Goal: Task Accomplishment & Management: Use online tool/utility

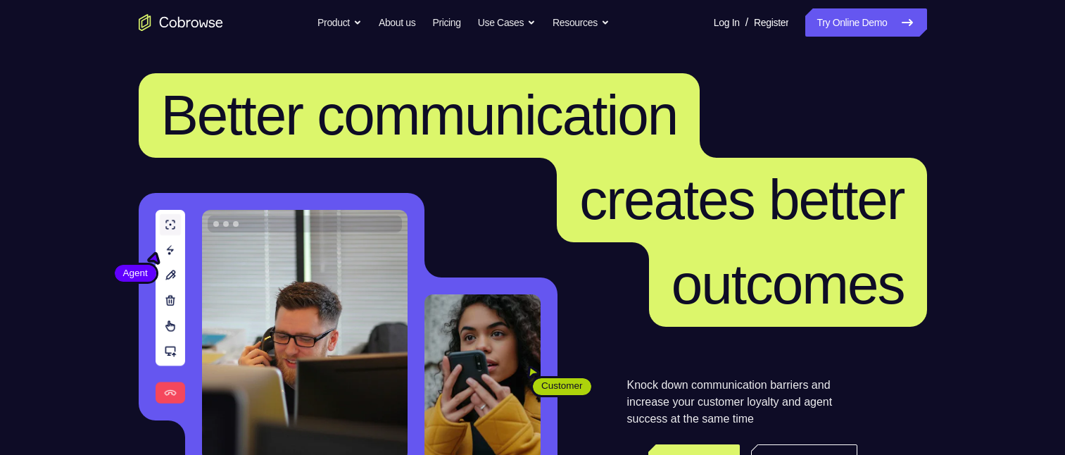
scroll to position [141, 0]
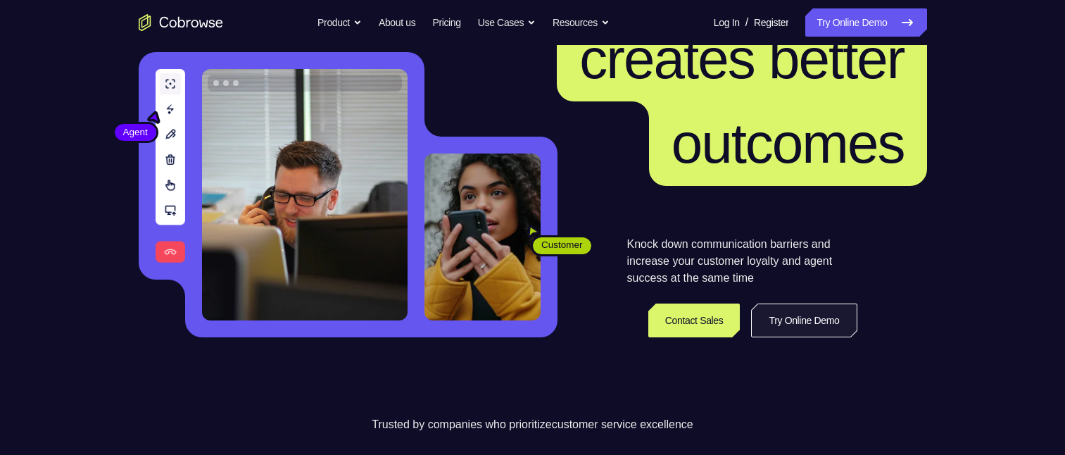
click at [816, 306] on link "Try Online Demo" at bounding box center [804, 320] width 106 height 34
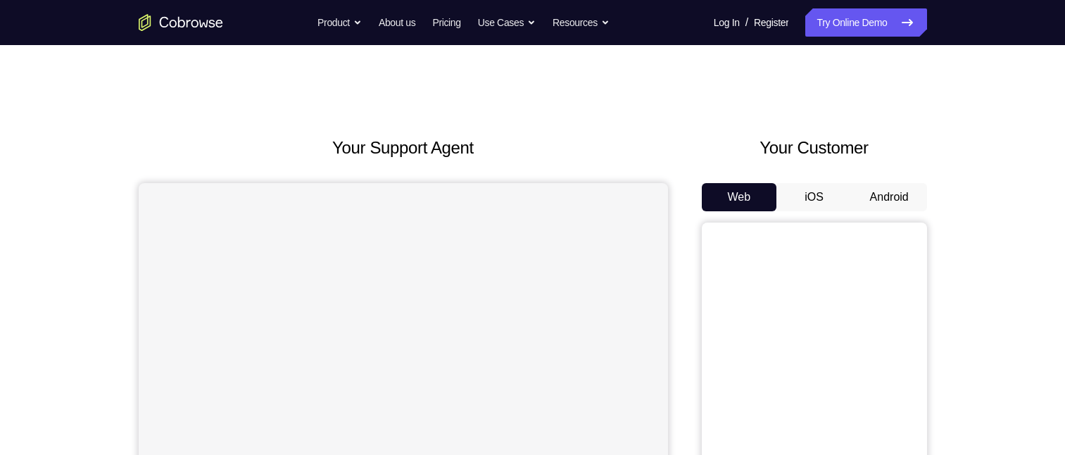
click at [873, 205] on button "Android" at bounding box center [889, 197] width 75 height 28
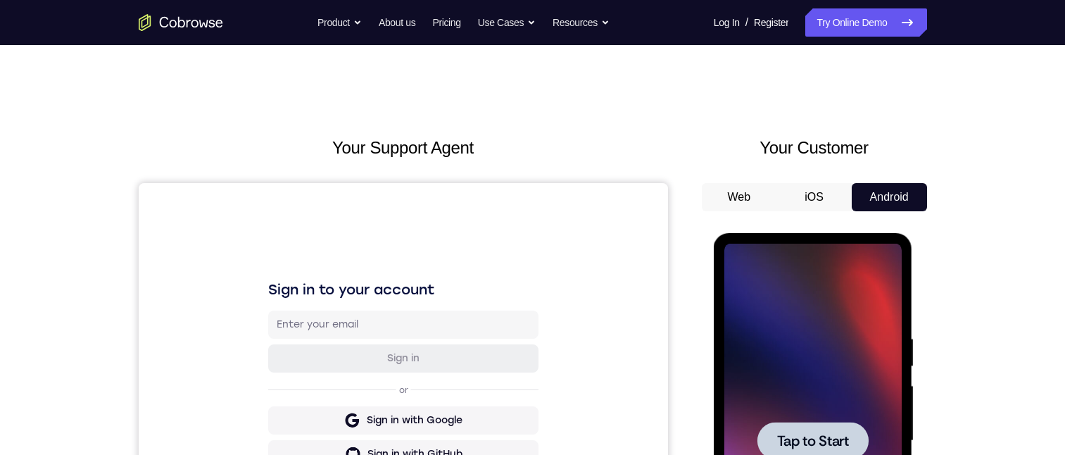
scroll to position [211, 0]
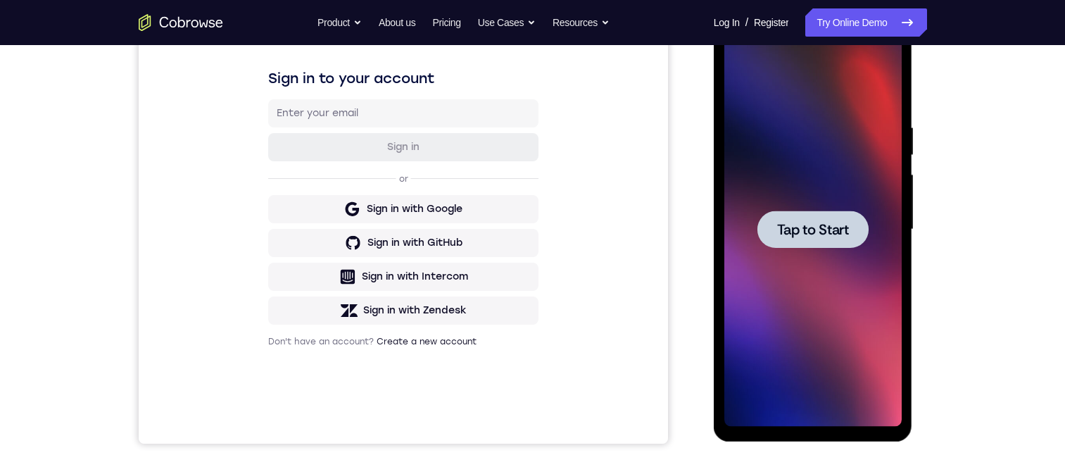
click at [852, 236] on div at bounding box center [812, 228] width 111 height 37
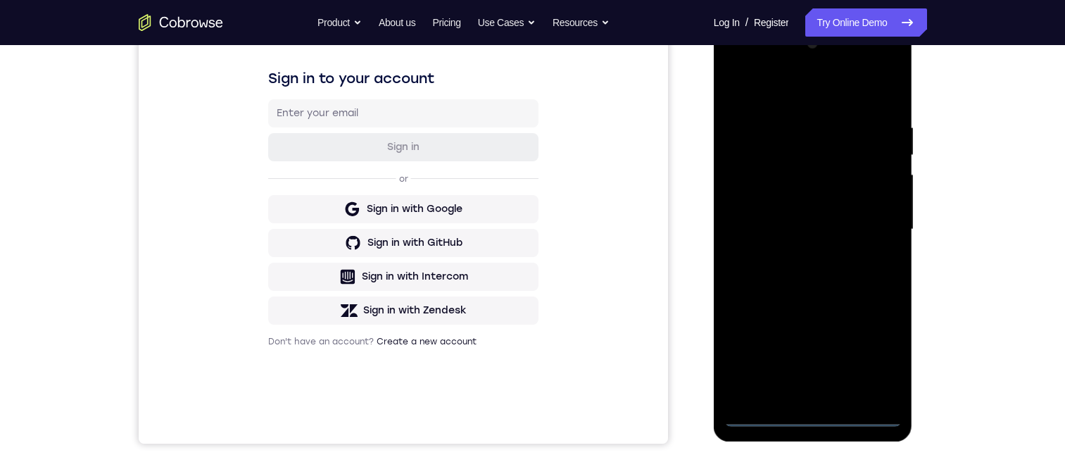
click at [814, 418] on div at bounding box center [812, 229] width 177 height 394
drag, startPoint x: 801, startPoint y: 262, endPoint x: 813, endPoint y: 138, distance: 125.1
click at [805, 157] on div at bounding box center [812, 229] width 177 height 394
click at [826, 175] on div at bounding box center [812, 229] width 177 height 394
click at [796, 182] on div at bounding box center [812, 229] width 177 height 394
